Goal: Task Accomplishment & Management: Manage account settings

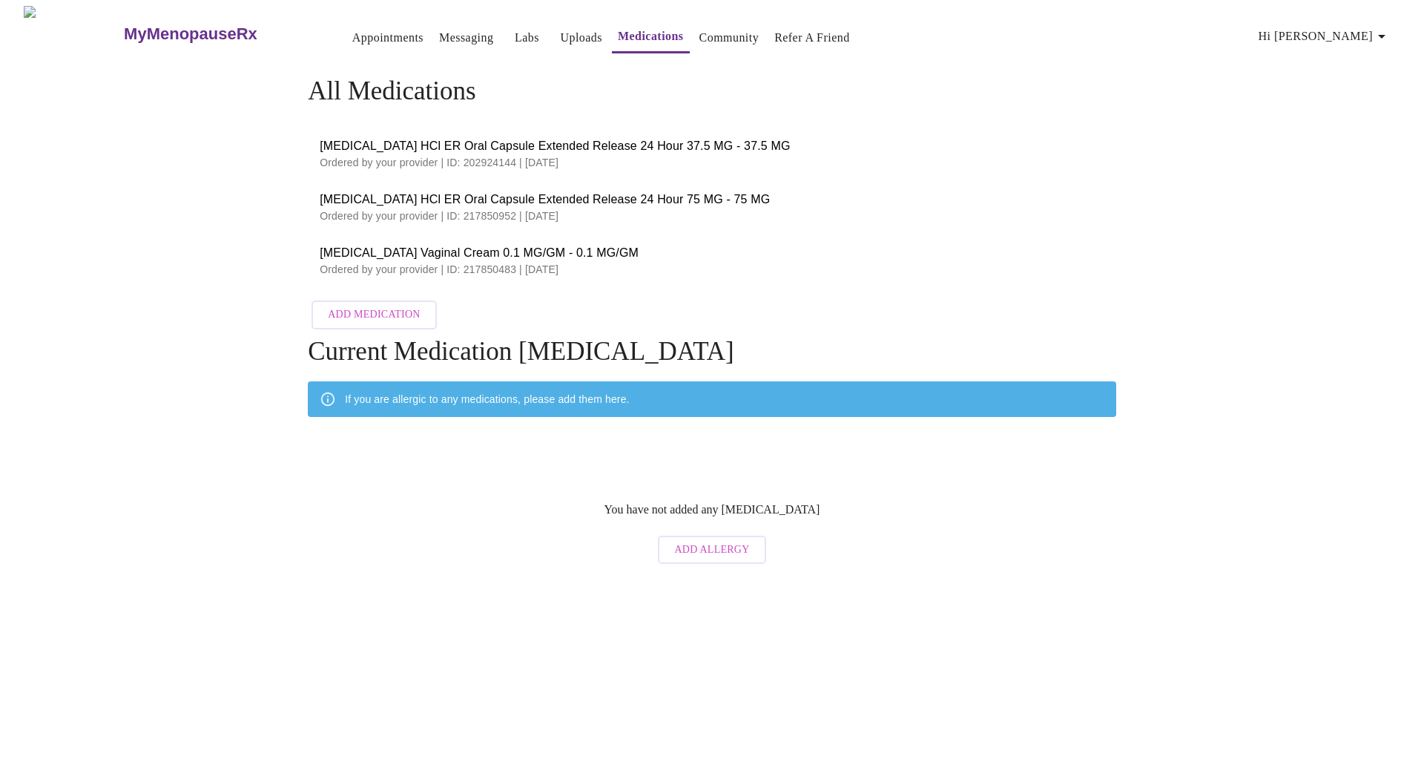
click at [361, 33] on link "Appointments" at bounding box center [387, 37] width 71 height 21
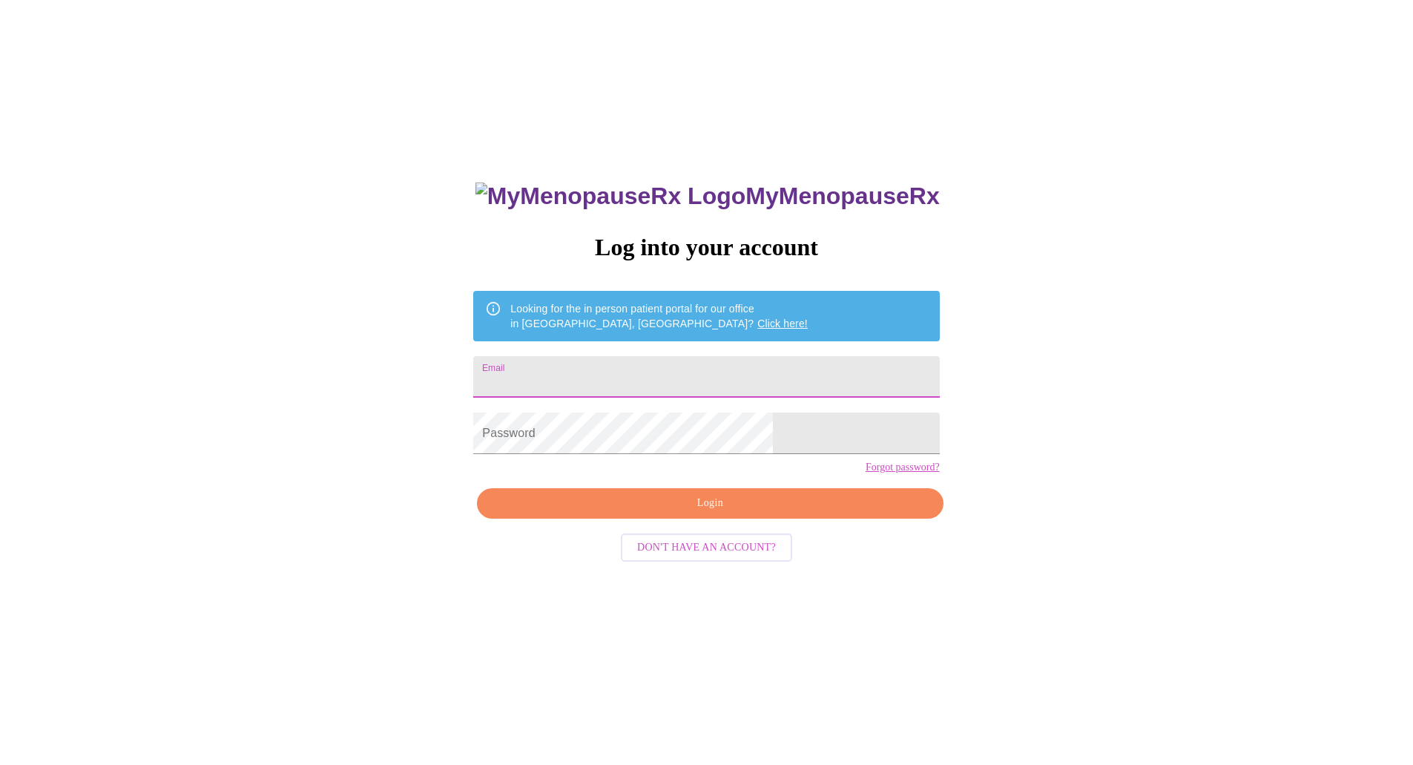
click at [596, 372] on input "Email" at bounding box center [706, 377] width 466 height 42
type input "carrieamieras@gmail.com"
click at [670, 512] on span "Login" at bounding box center [710, 503] width 432 height 19
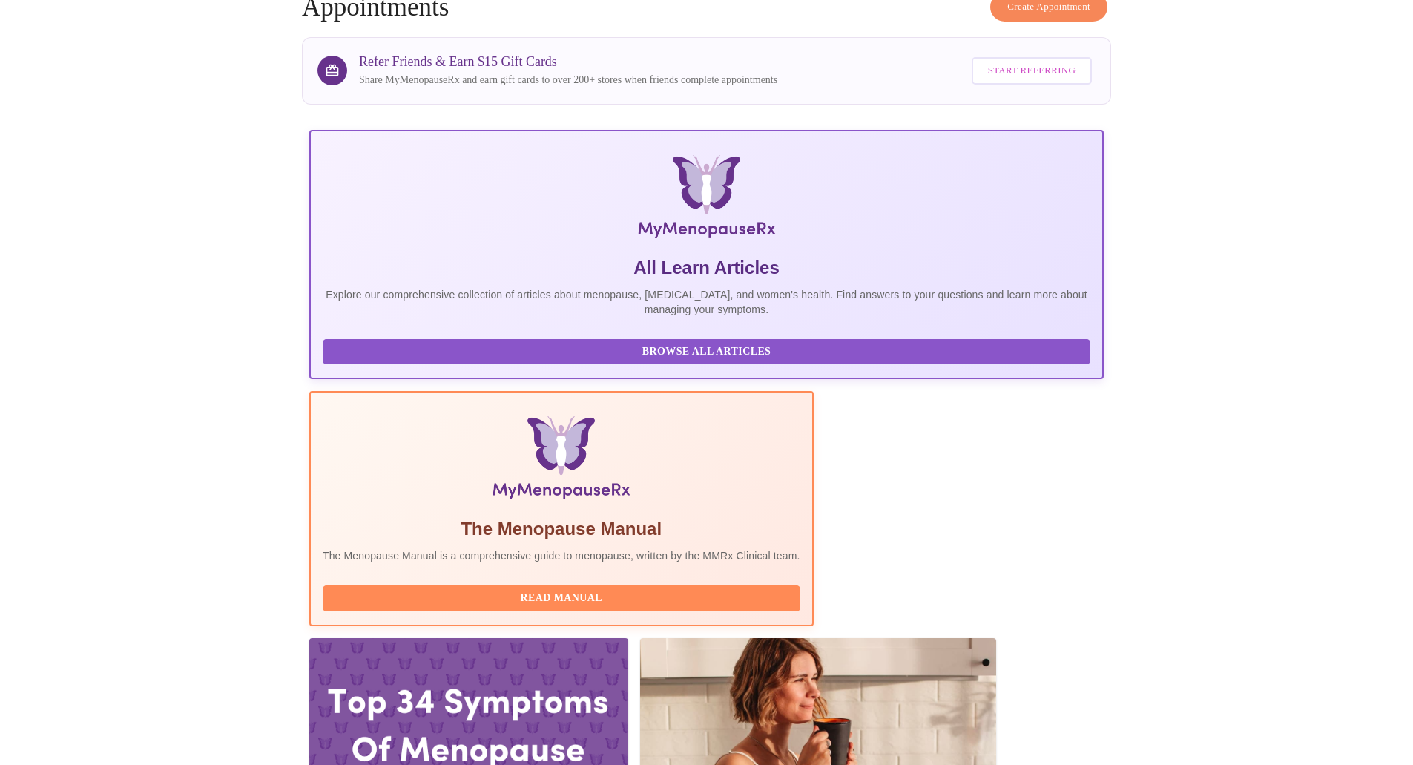
scroll to position [593, 0]
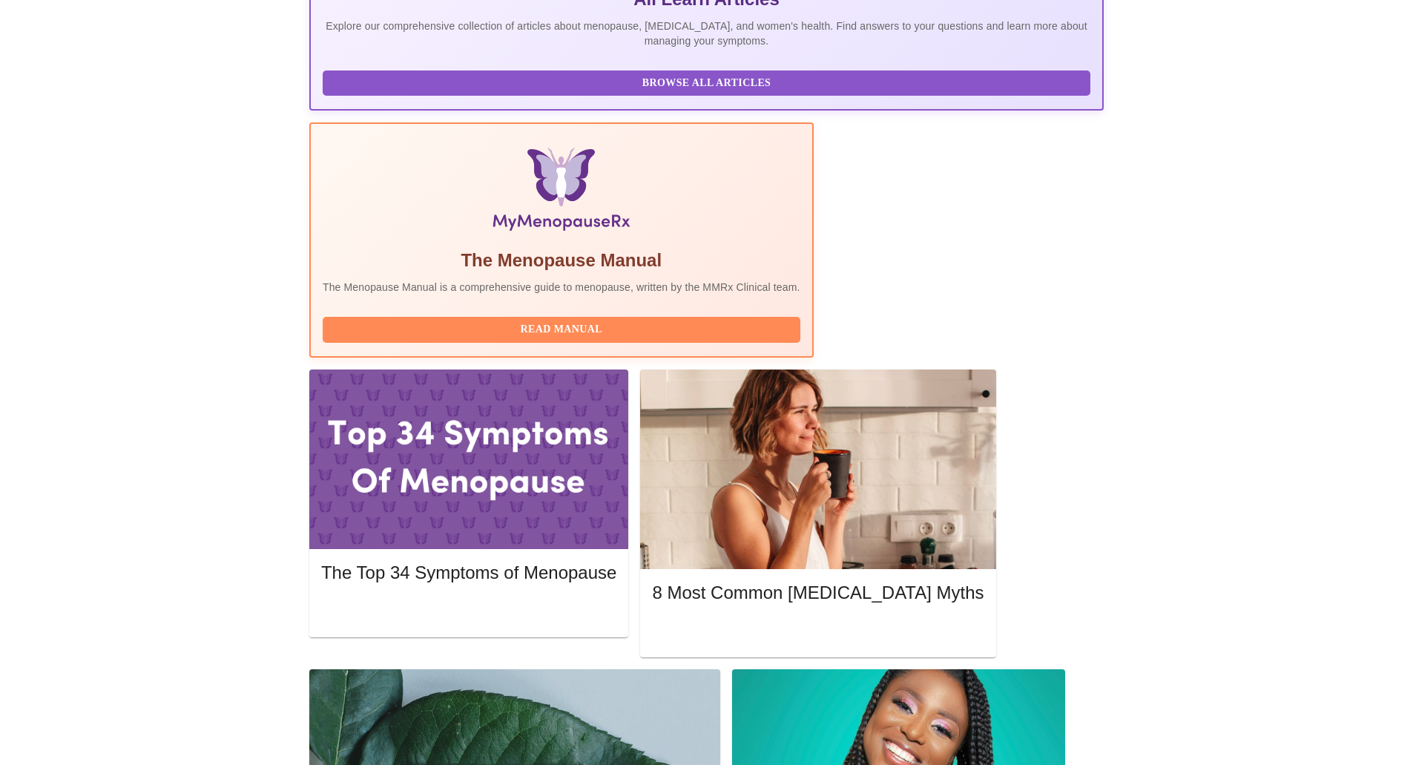
scroll to position [0, 0]
